Goal: Task Accomplishment & Management: Manage account settings

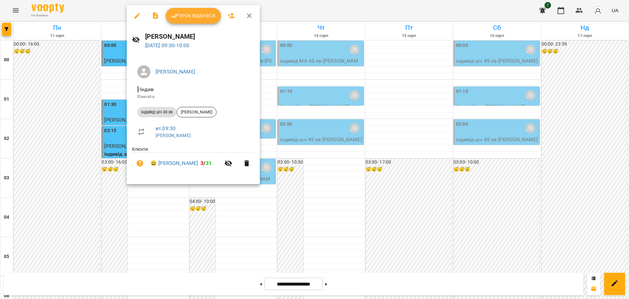
scroll to position [246, 0]
drag, startPoint x: 247, startPoint y: 14, endPoint x: 283, endPoint y: 3, distance: 37.8
click at [248, 14] on icon "button" at bounding box center [249, 15] width 5 height 5
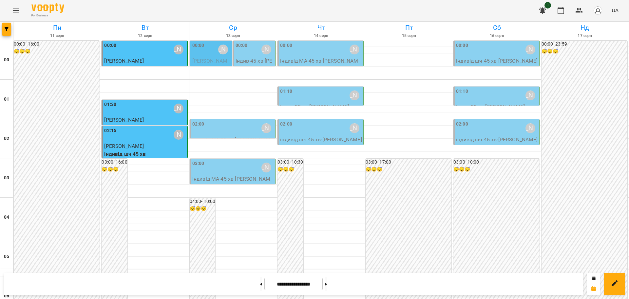
scroll to position [264, 0]
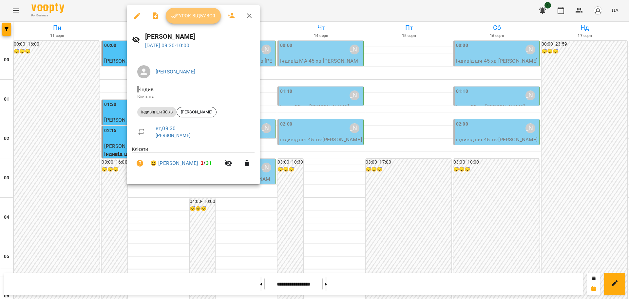
click at [201, 16] on span "Урок відбувся" at bounding box center [193, 16] width 45 height 8
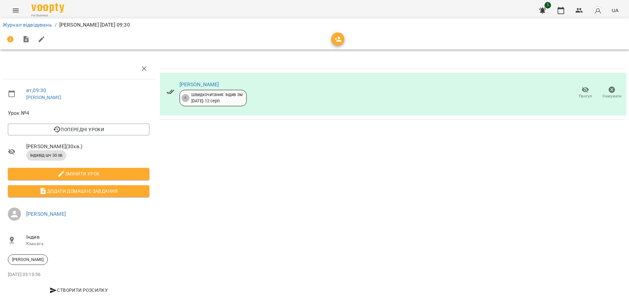
click at [581, 90] on icon "button" at bounding box center [584, 90] width 7 height 6
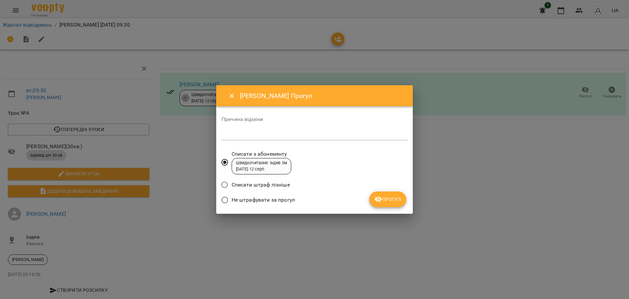
click at [395, 197] on span "Прогул" at bounding box center [387, 199] width 27 height 8
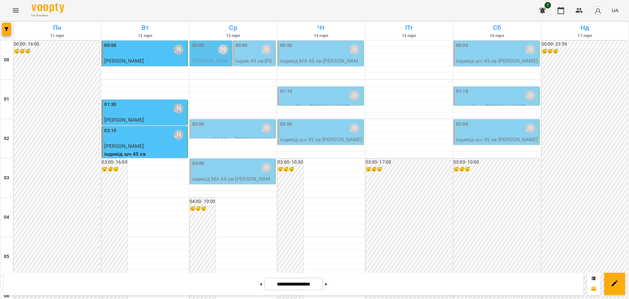
scroll to position [286, 0]
click at [12, 10] on icon "Menu" at bounding box center [16, 11] width 8 height 8
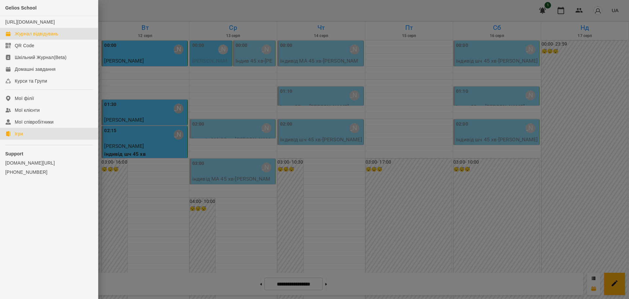
click at [14, 139] on link "Ігри" at bounding box center [49, 134] width 98 height 12
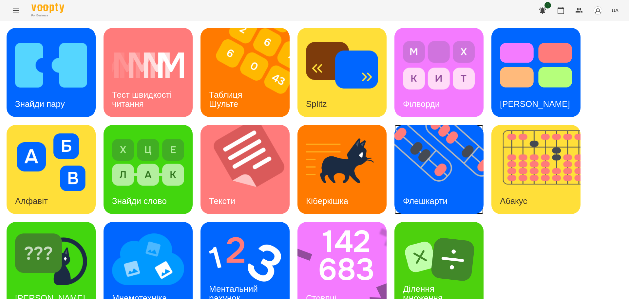
click at [420, 185] on img at bounding box center [442, 169] width 97 height 89
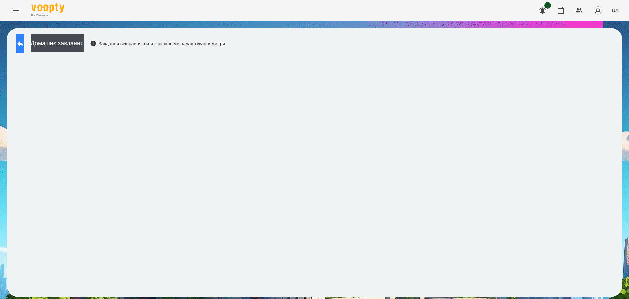
click at [23, 47] on button at bounding box center [20, 43] width 8 height 18
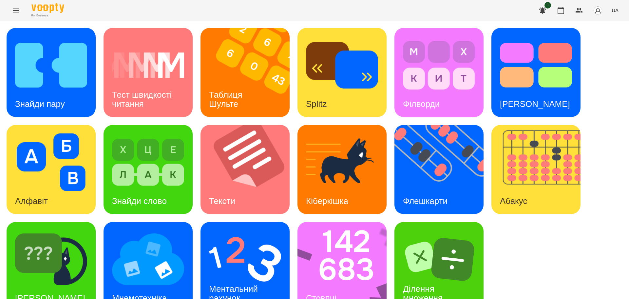
scroll to position [19, 0]
click at [348, 255] on img at bounding box center [346, 266] width 98 height 89
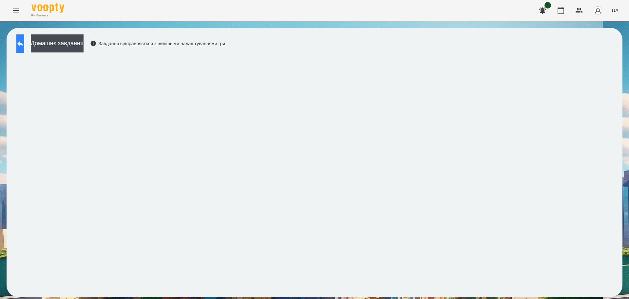
click at [24, 44] on icon at bounding box center [20, 44] width 8 height 8
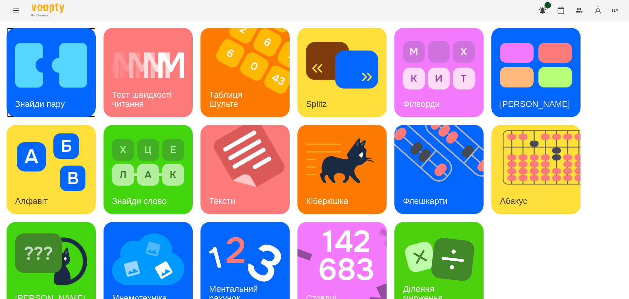
click at [32, 75] on img at bounding box center [51, 65] width 72 height 58
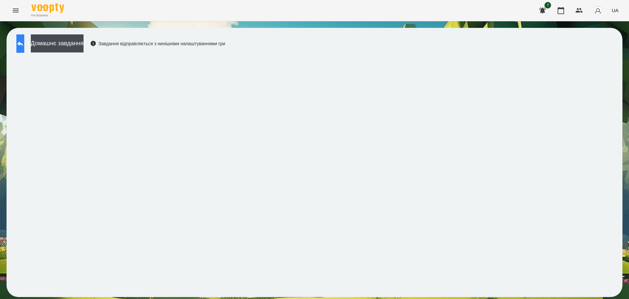
click at [17, 44] on button at bounding box center [20, 43] width 8 height 18
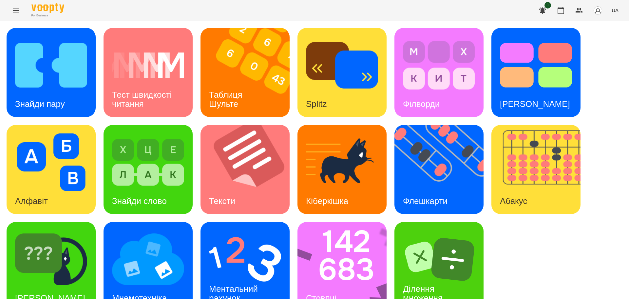
scroll to position [19, 0]
click at [247, 276] on div "Ментальний рахунок" at bounding box center [234, 293] width 68 height 35
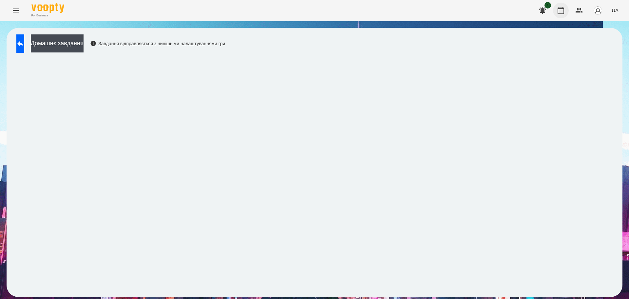
click at [557, 14] on button "button" at bounding box center [561, 11] width 16 height 16
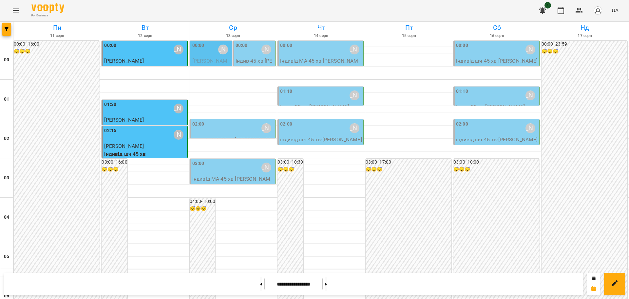
scroll to position [327, 0]
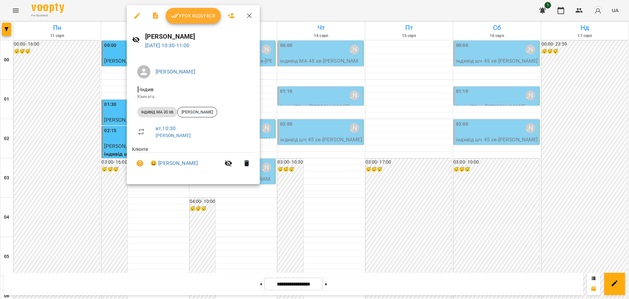
click at [198, 14] on span "Урок відбувся" at bounding box center [193, 16] width 45 height 8
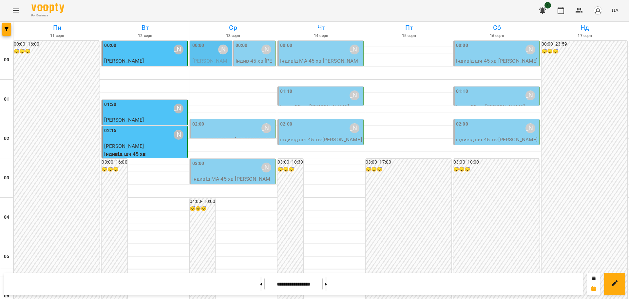
scroll to position [409, 0]
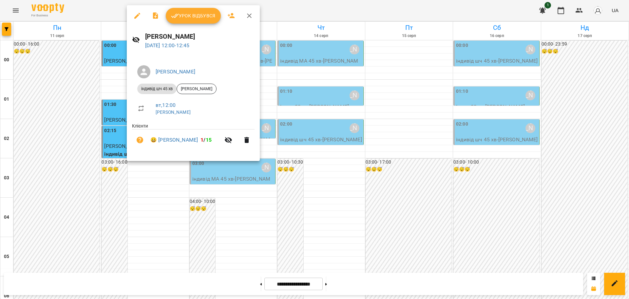
click at [16, 9] on div at bounding box center [314, 149] width 629 height 299
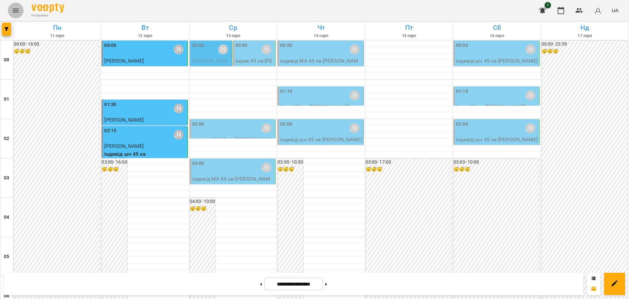
click at [13, 10] on icon "Menu" at bounding box center [16, 11] width 8 height 8
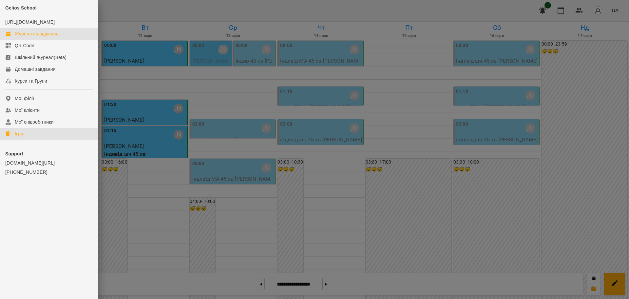
click at [21, 137] on div "Ігри" at bounding box center [19, 133] width 8 height 7
